Goal: Information Seeking & Learning: Learn about a topic

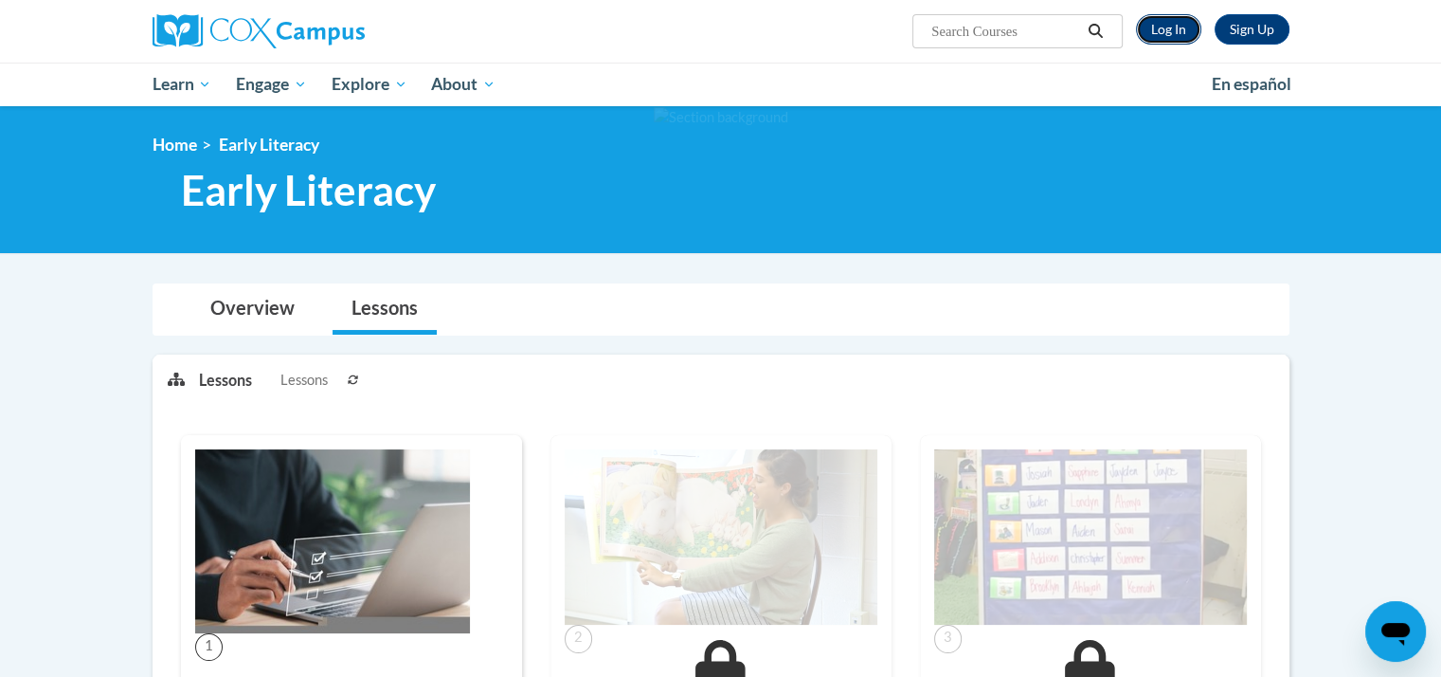
click at [1179, 27] on link "Log In" at bounding box center [1168, 29] width 65 height 30
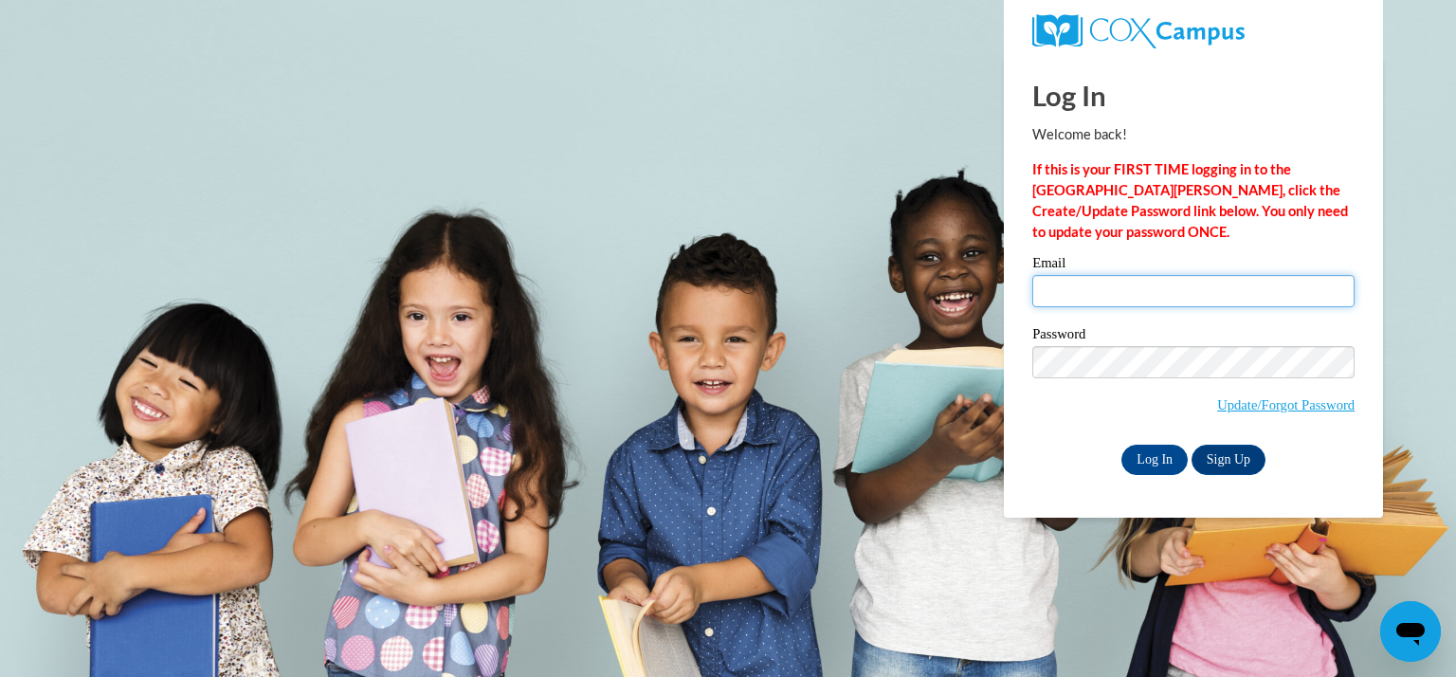
click at [1086, 298] on input "Email" at bounding box center [1193, 291] width 322 height 32
type input "stmartins@kmsd.edu"
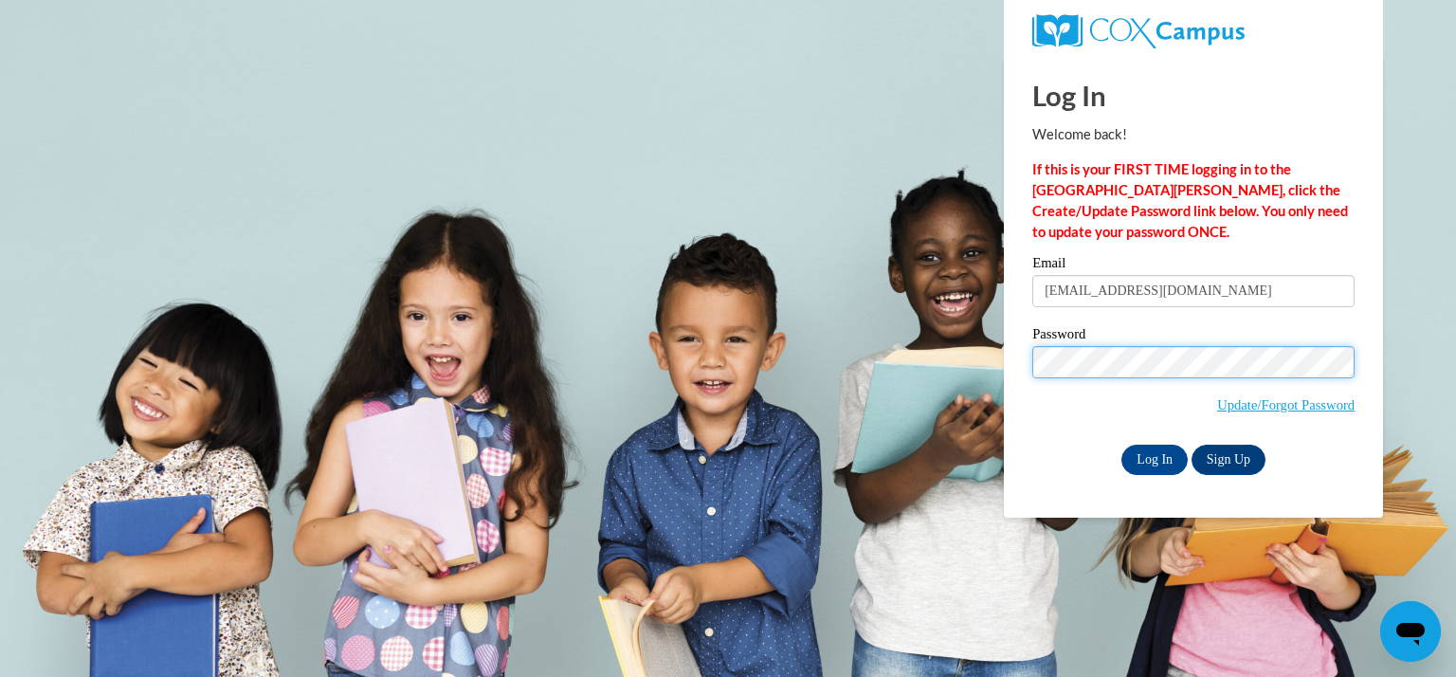
click at [1121, 444] on input "Log In" at bounding box center [1154, 459] width 66 height 30
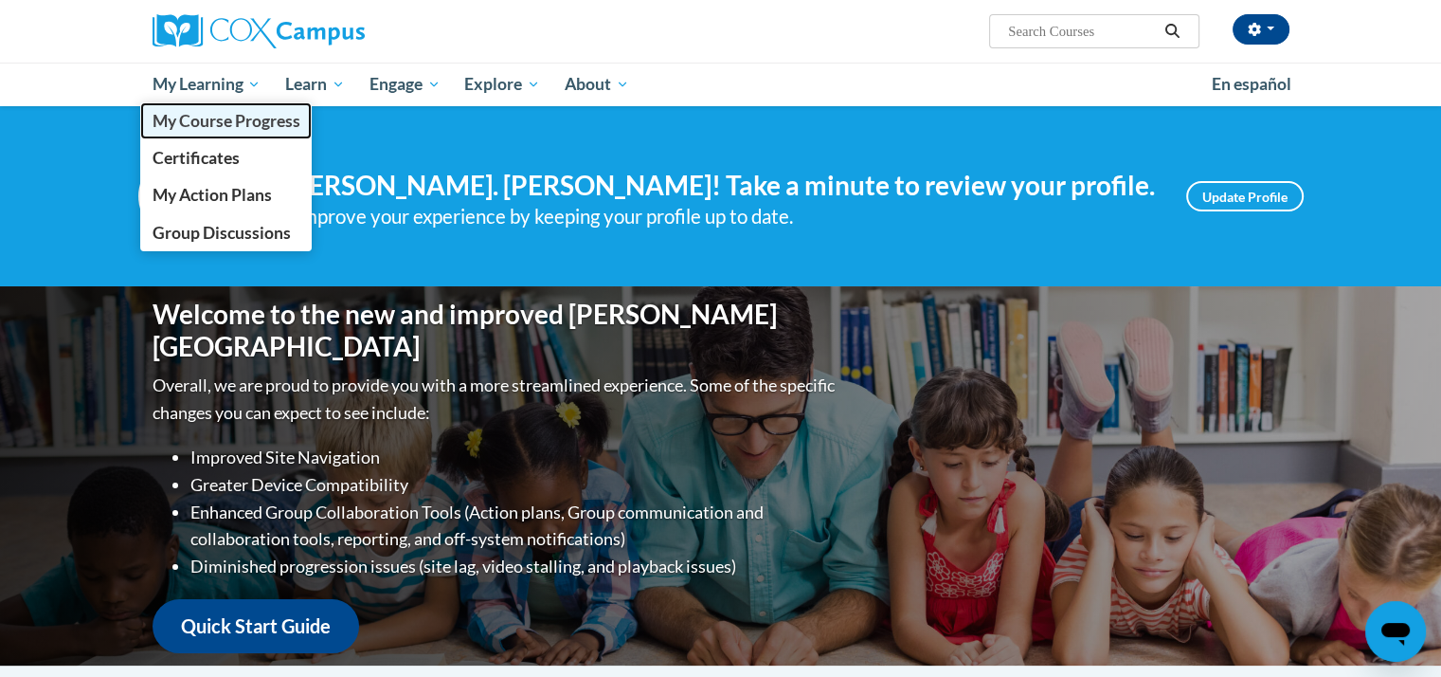
click at [185, 123] on span "My Course Progress" at bounding box center [226, 121] width 148 height 20
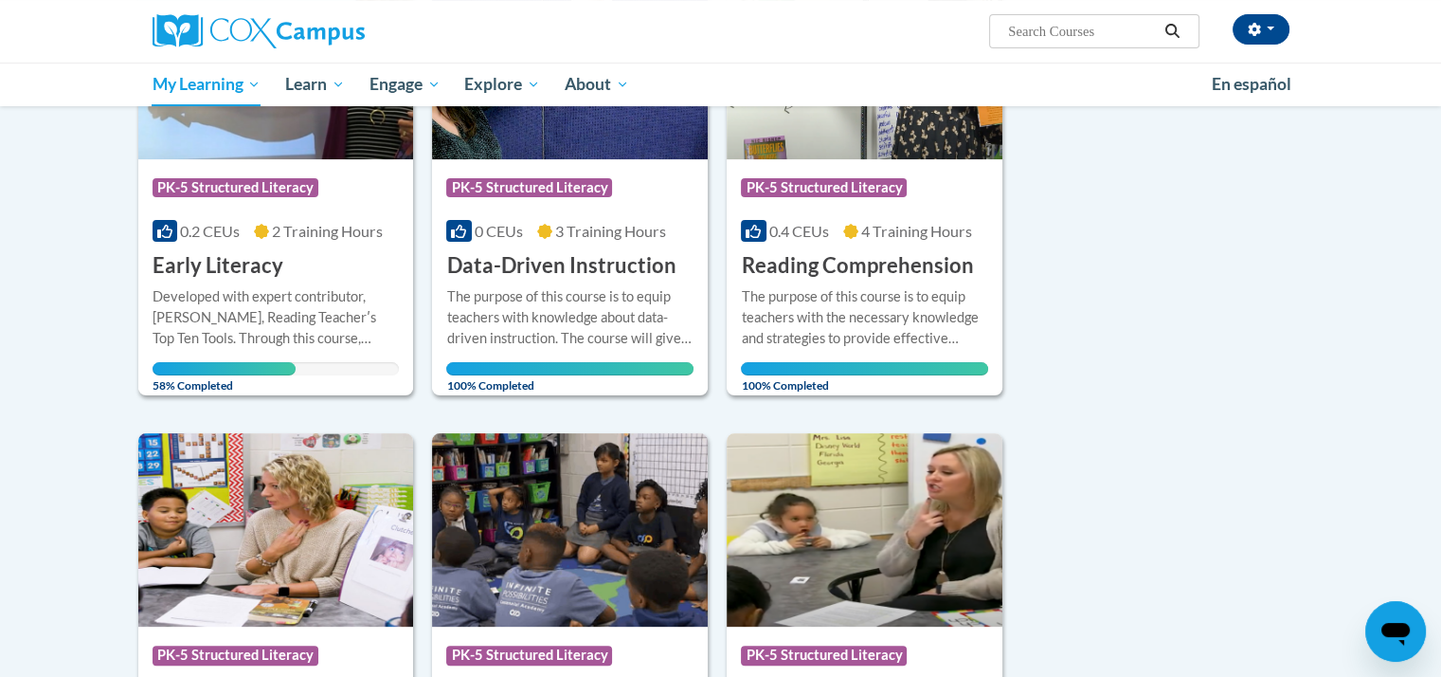
scroll to position [284, 0]
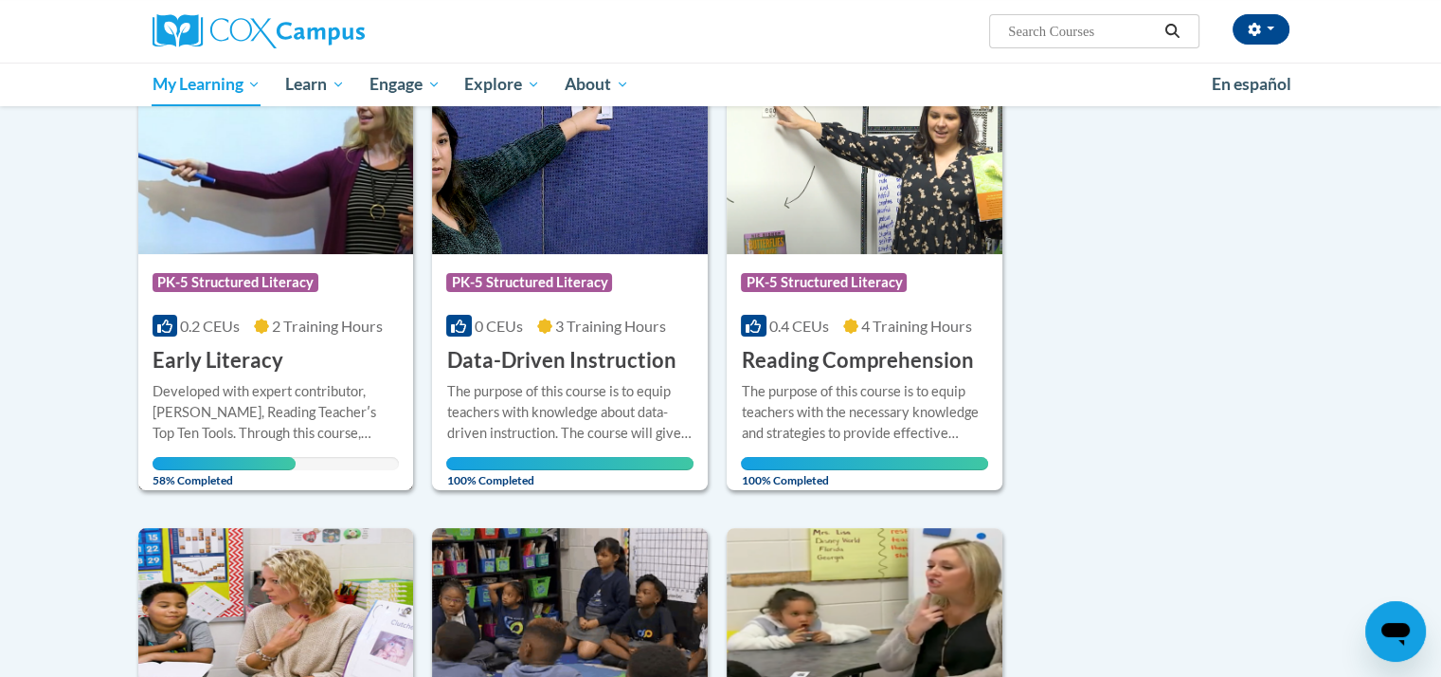
click at [279, 371] on h3 "Early Literacy" at bounding box center [218, 360] width 131 height 29
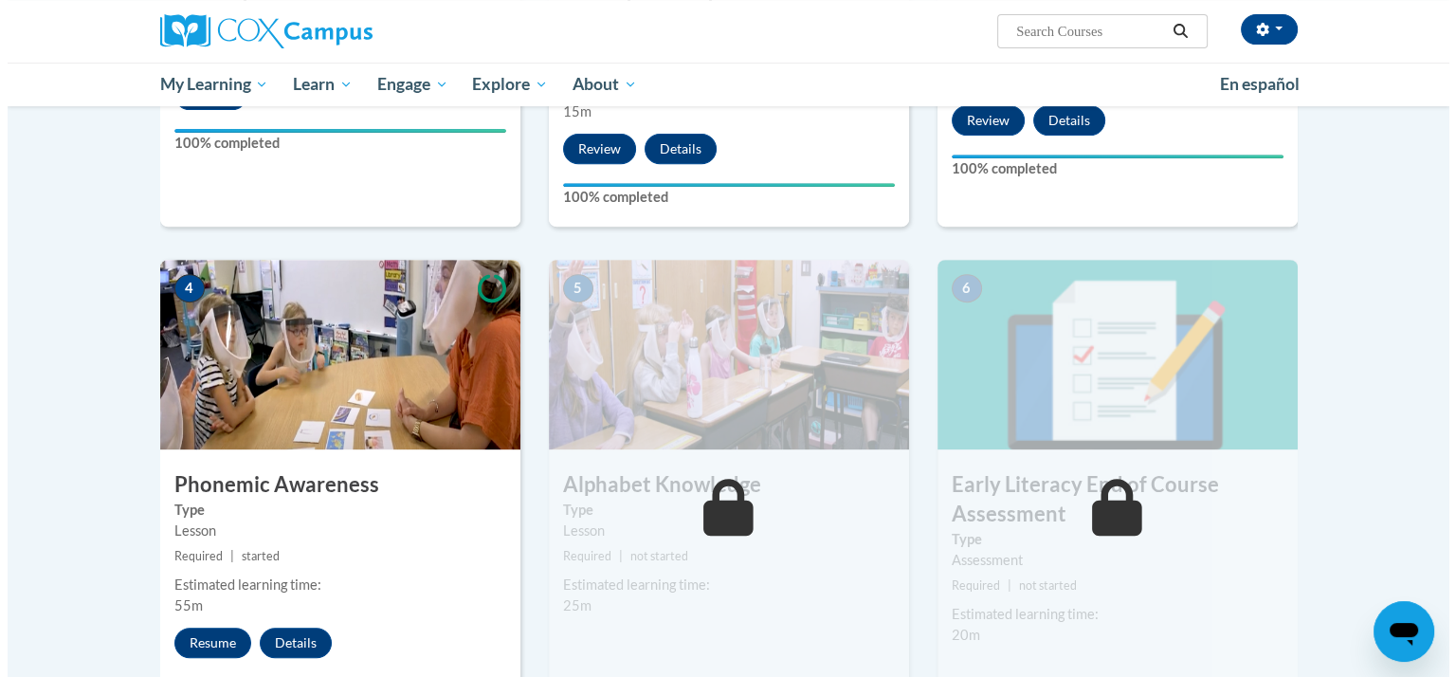
scroll to position [853, 0]
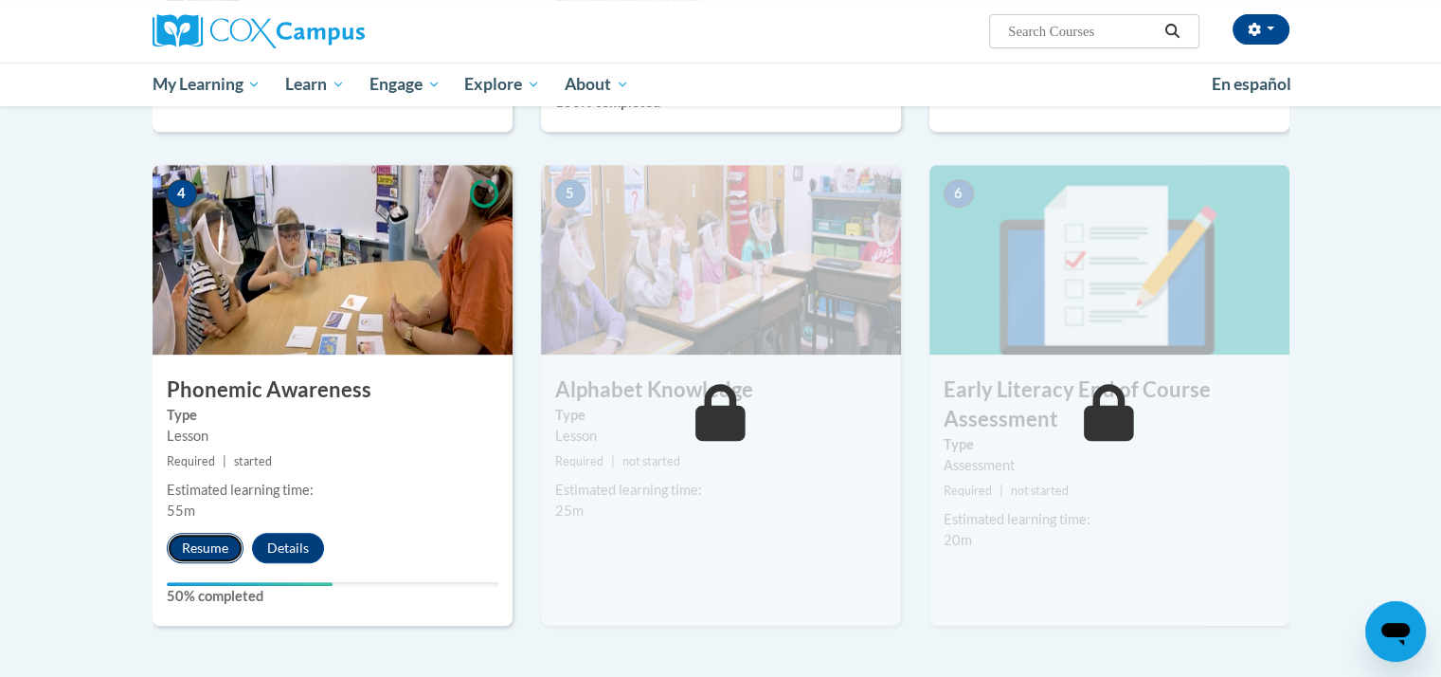
click at [190, 541] on button "Resume" at bounding box center [205, 548] width 77 height 30
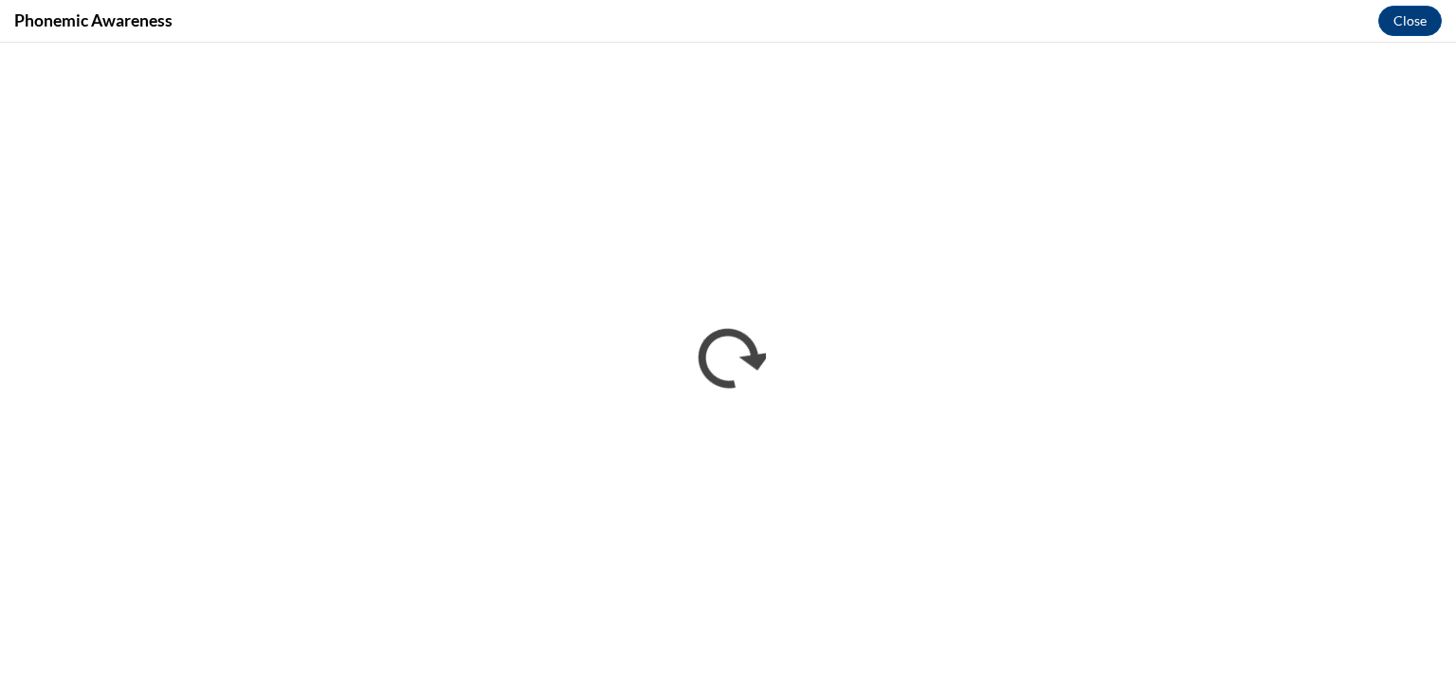
scroll to position [0, 0]
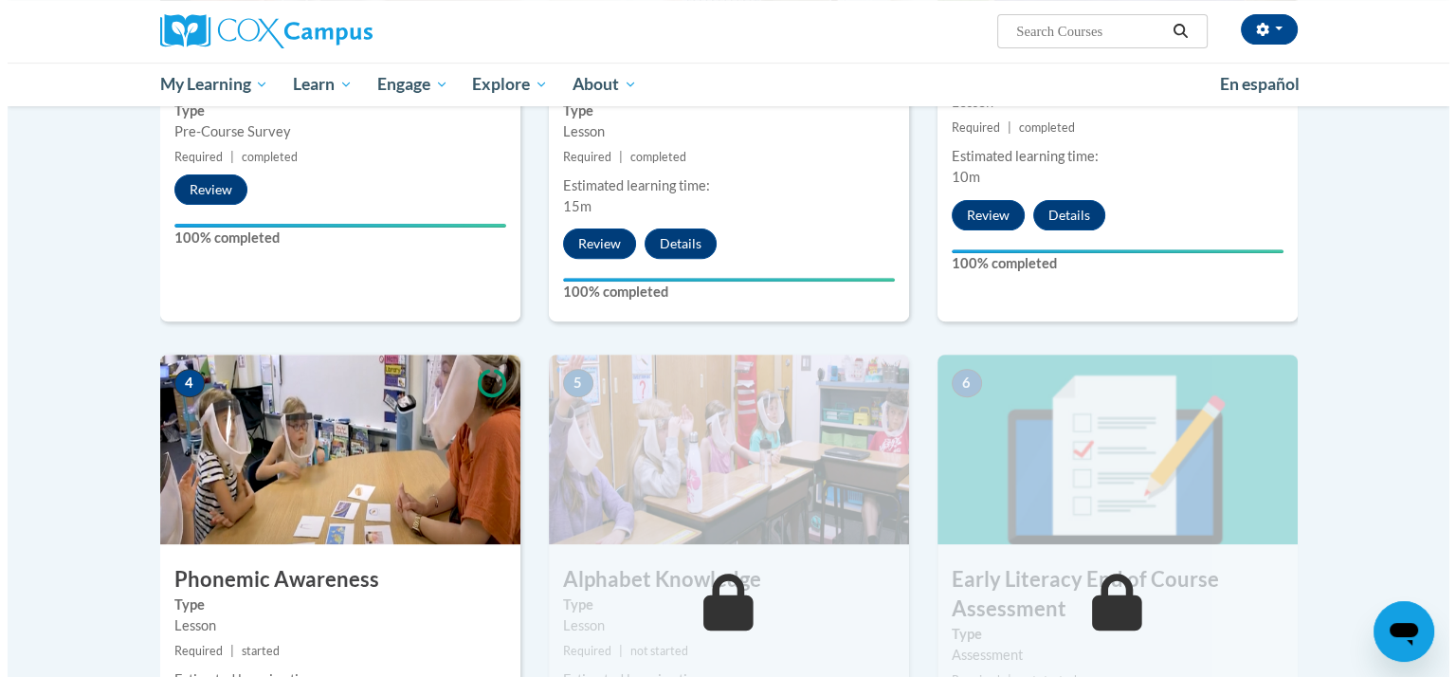
scroll to position [758, 0]
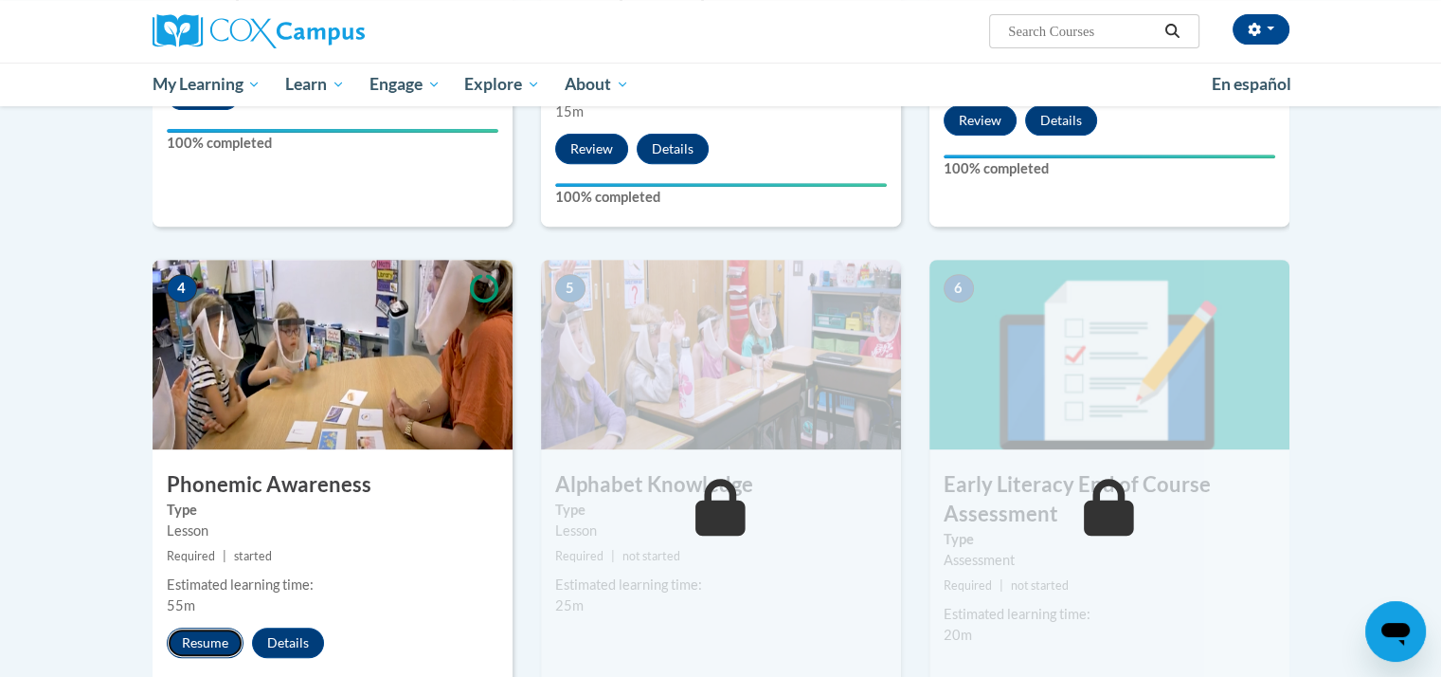
click at [208, 637] on button "Resume" at bounding box center [205, 642] width 77 height 30
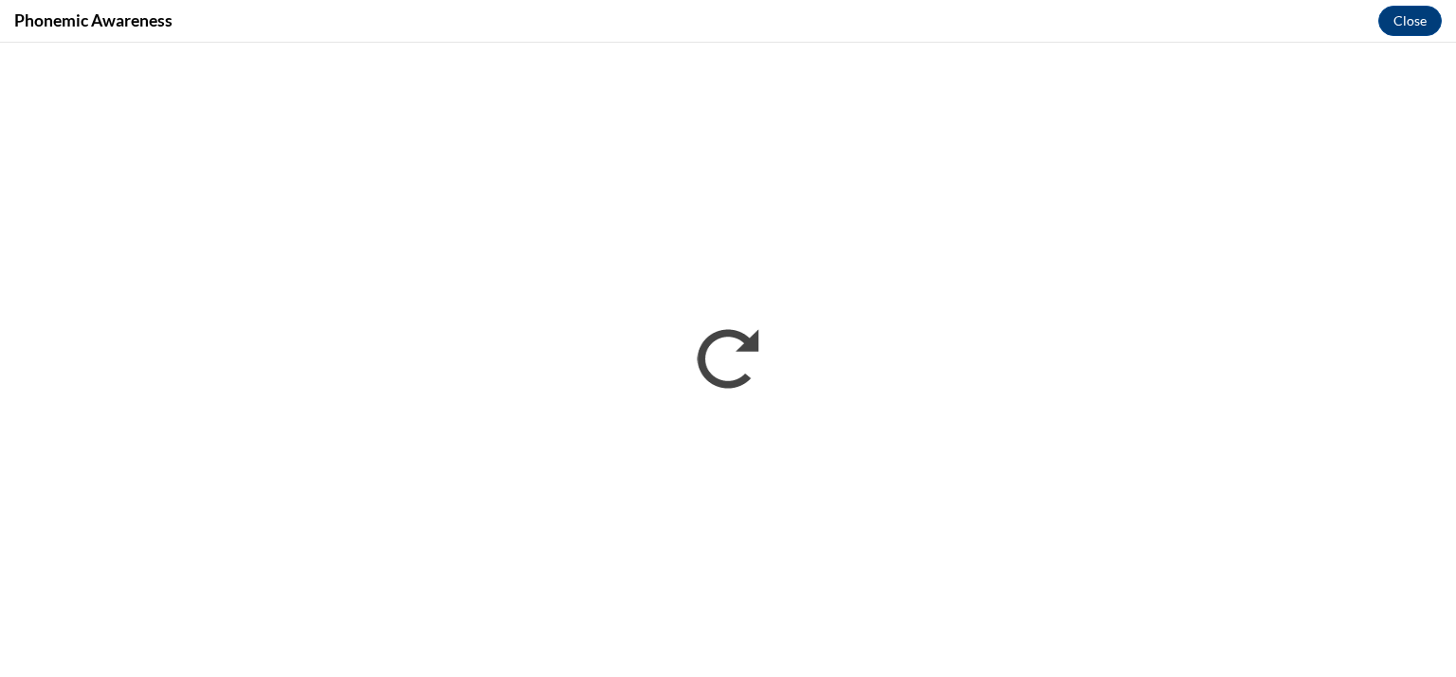
scroll to position [0, 0]
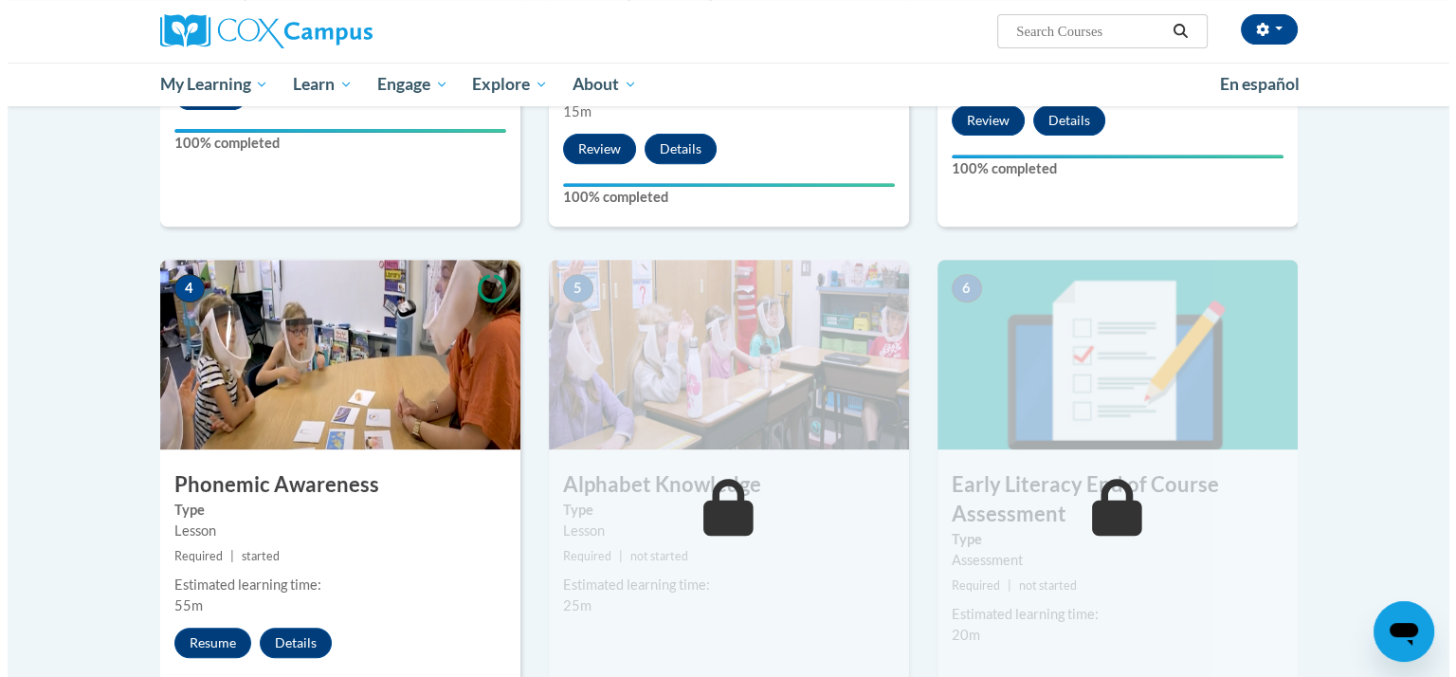
scroll to position [853, 0]
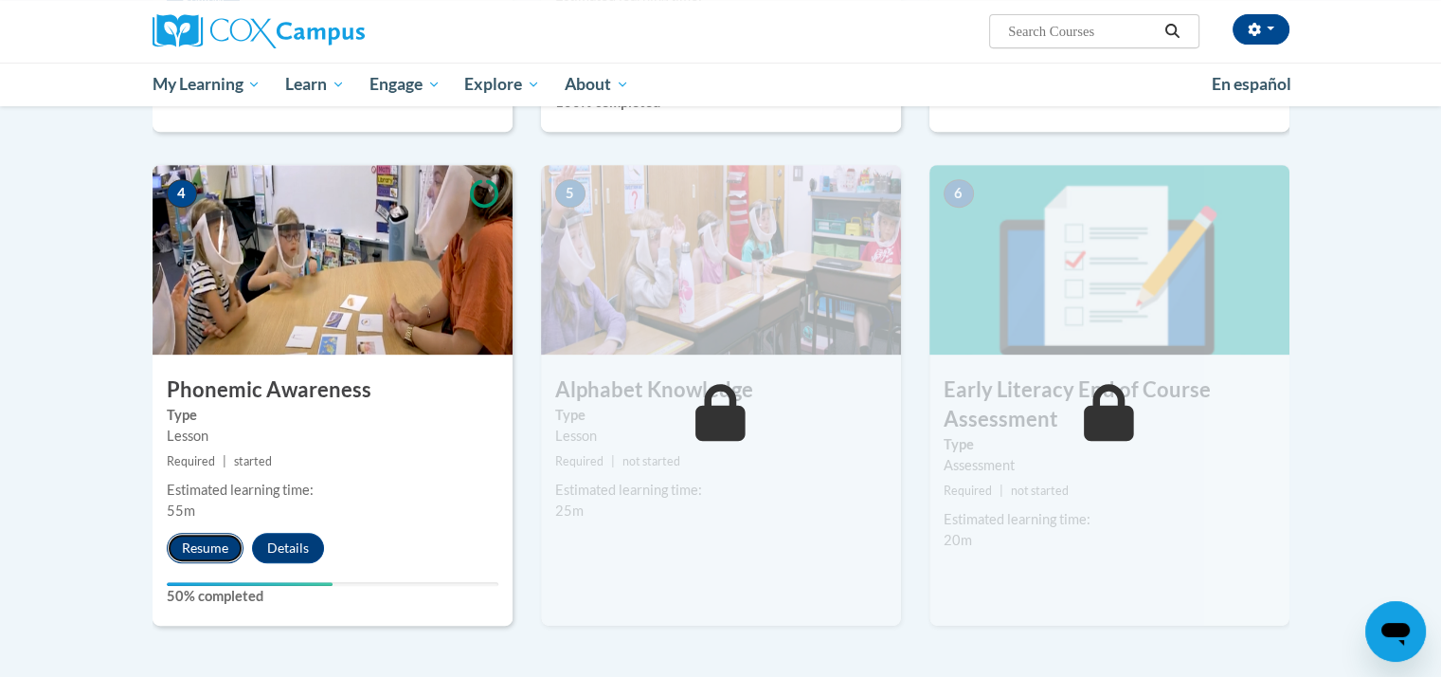
click at [221, 551] on button "Resume" at bounding box center [205, 548] width 77 height 30
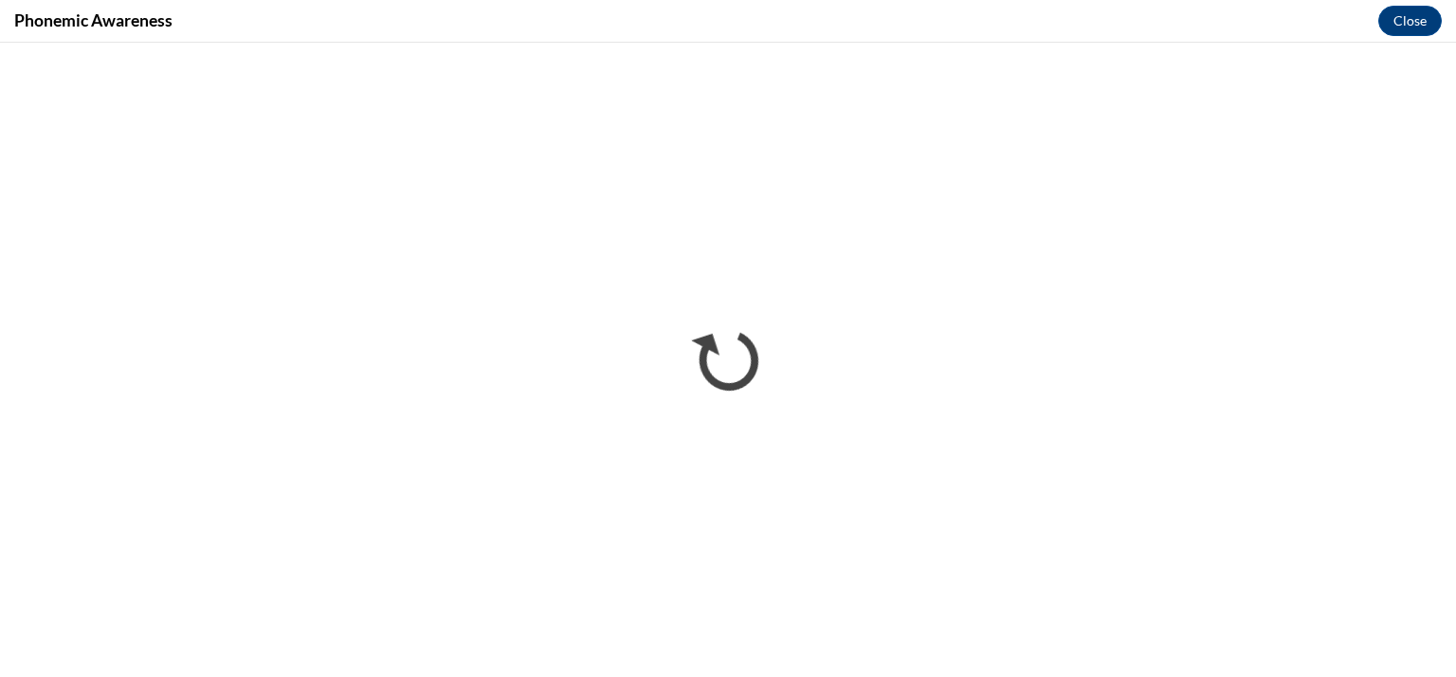
scroll to position [0, 0]
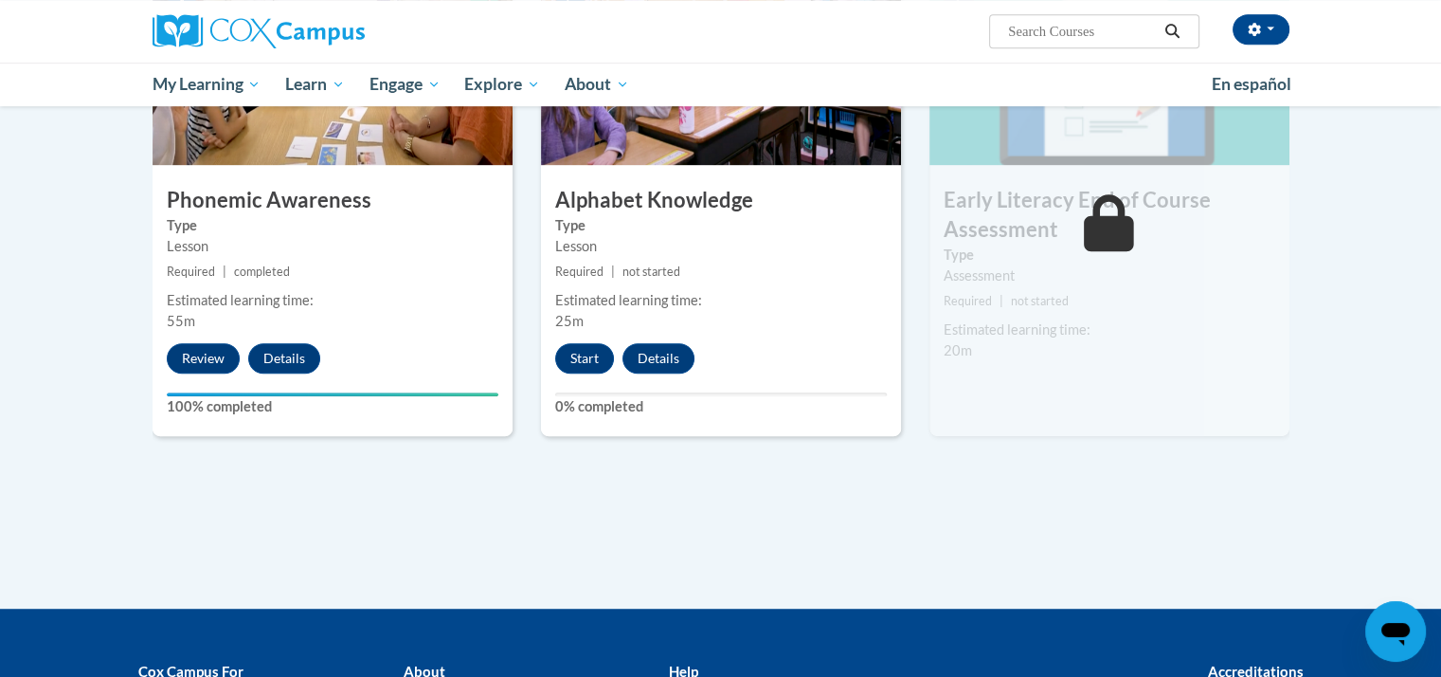
scroll to position [853, 0]
